Goal: Transaction & Acquisition: Purchase product/service

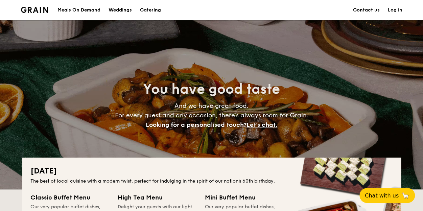
click at [75, 8] on div "Meals On Demand" at bounding box center [78, 10] width 43 height 20
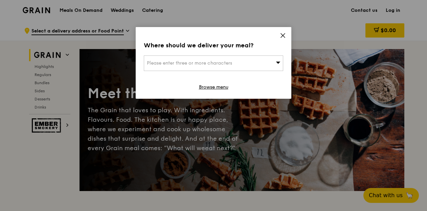
click at [175, 62] on span "Please enter three or more characters" at bounding box center [189, 63] width 85 height 6
click at [281, 39] on span at bounding box center [283, 36] width 6 height 7
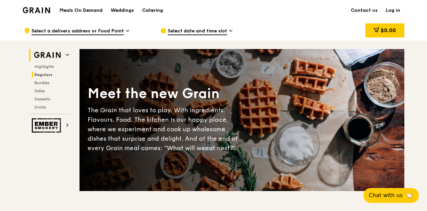
click at [45, 74] on span "Regulars" at bounding box center [43, 74] width 18 height 5
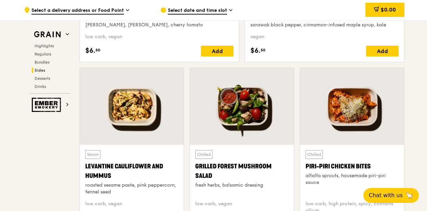
scroll to position [1688, 0]
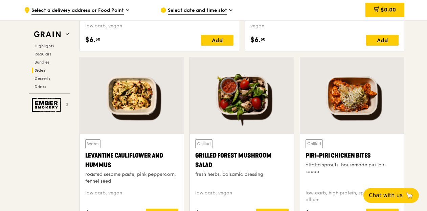
drag, startPoint x: 85, startPoint y: 153, endPoint x: 155, endPoint y: 162, distance: 70.8
click at [155, 162] on div "Warm Levantine Cauliflower and Hummus roasted sesame paste, pink peppercorn, fe…" at bounding box center [132, 179] width 104 height 91
copy div "Levantine Cauliflower and Hummus"
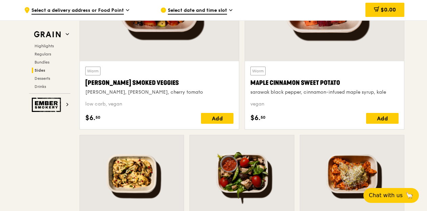
scroll to position [1621, 0]
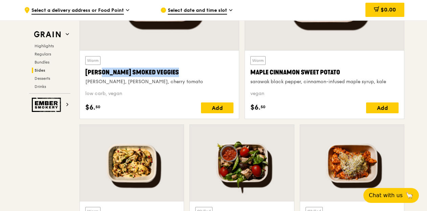
drag, startPoint x: 86, startPoint y: 70, endPoint x: 165, endPoint y: 71, distance: 79.1
click at [165, 71] on div "Rosemary Smoked Veggies" at bounding box center [159, 72] width 148 height 9
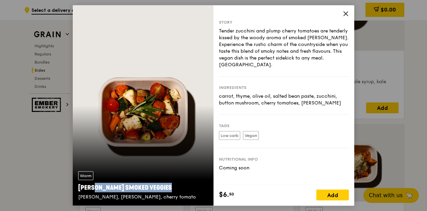
drag, startPoint x: 76, startPoint y: 187, endPoint x: 153, endPoint y: 186, distance: 77.8
click at [153, 186] on div "Warm Rosemary Smoked Veggies rosemary, zucchini, cherry tomato" at bounding box center [143, 186] width 141 height 40
copy div "Rosemary Smoked Veggies"
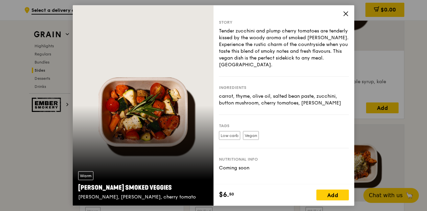
click at [344, 13] on icon at bounding box center [345, 14] width 6 height 6
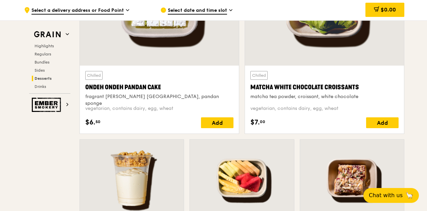
scroll to position [2128, 0]
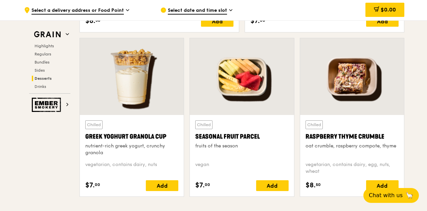
drag, startPoint x: 193, startPoint y: 134, endPoint x: 262, endPoint y: 136, distance: 68.3
click at [262, 136] on div "Chilled Seasonal Fruit Parcel fruits of the season vegan $7. 00 Add" at bounding box center [242, 155] width 104 height 81
copy div "Seasonal Fruit Parcel"
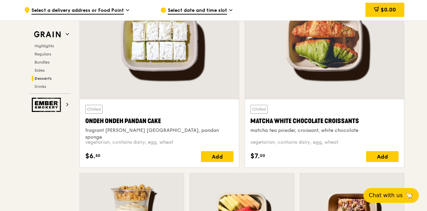
drag, startPoint x: 85, startPoint y: 118, endPoint x: 164, endPoint y: 120, distance: 78.4
click at [164, 120] on div "Ondeh Ondeh Pandan Cake" at bounding box center [159, 120] width 148 height 9
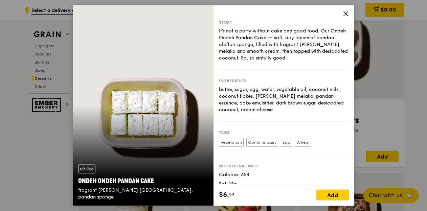
drag, startPoint x: 147, startPoint y: 121, endPoint x: 99, endPoint y: 154, distance: 58.3
click at [99, 154] on div "Chilled Ondeh Ondeh Pandan Cake fragrant gula melaka, pandan sponge" at bounding box center [143, 105] width 141 height 200
click at [341, 17] on div "Story It's not a party without cake and good food. Our Ondeh Ondeh Pandan Cake …" at bounding box center [283, 94] width 141 height 179
click at [343, 14] on icon at bounding box center [345, 14] width 6 height 6
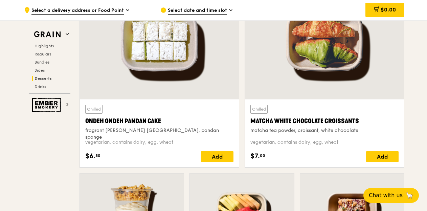
drag, startPoint x: 159, startPoint y: 118, endPoint x: 77, endPoint y: 123, distance: 82.0
click at [77, 123] on div "Chilled Ondeh Ondeh Pandan Cake fragrant gula melaka, pandan sponge vegetarian,…" at bounding box center [159, 77] width 165 height 191
copy div "Ondeh Ondeh Pandan Cake"
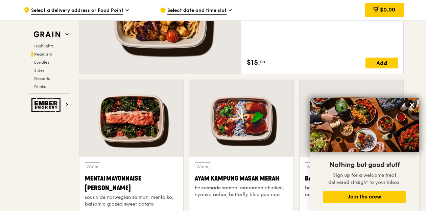
scroll to position [573, 0]
